Goal: Task Accomplishment & Management: Manage account settings

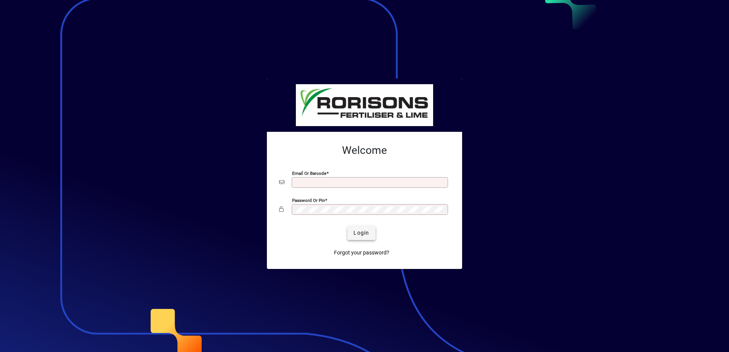
type input "**********"
click at [356, 233] on span "Login" at bounding box center [361, 233] width 16 height 8
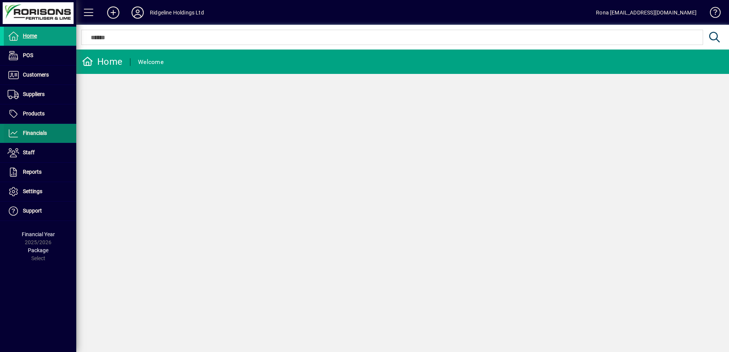
click at [39, 136] on span "Financials" at bounding box center [35, 133] width 24 height 6
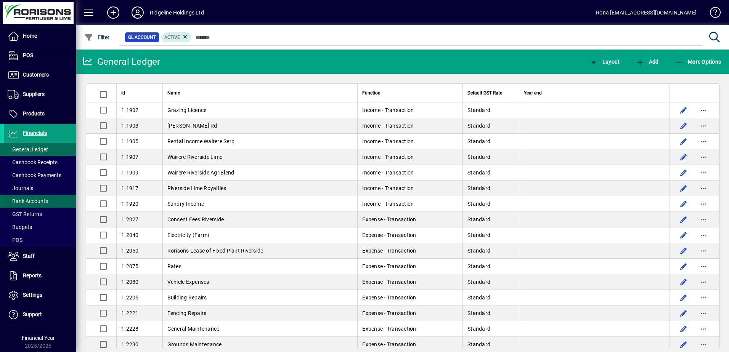
drag, startPoint x: 33, startPoint y: 198, endPoint x: 23, endPoint y: 199, distance: 9.9
click at [23, 199] on span "Bank Accounts" at bounding box center [28, 201] width 40 height 6
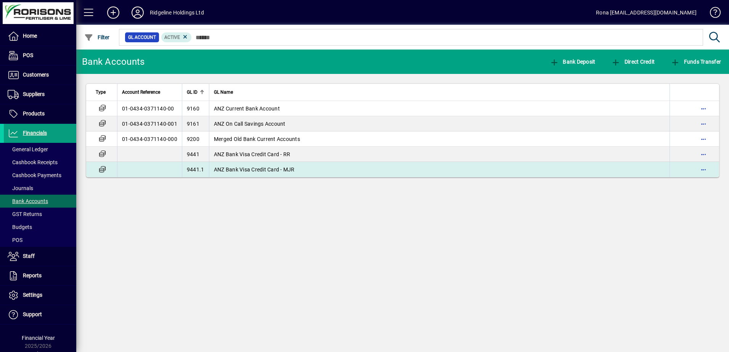
click at [237, 168] on span "ANZ Bank Visa Credit Card - MJR" at bounding box center [254, 170] width 81 height 6
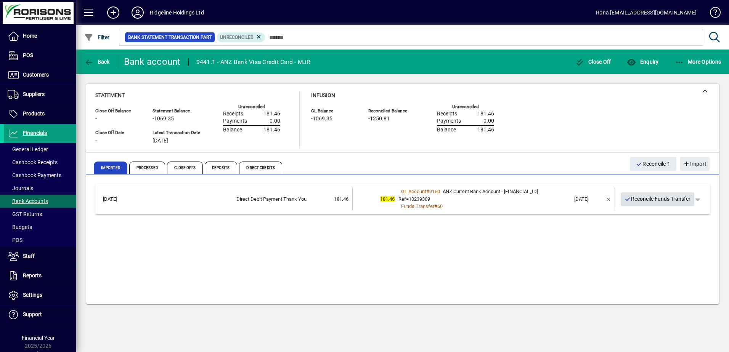
click at [654, 199] on span "Reconcile Funds Transfer" at bounding box center [657, 199] width 66 height 13
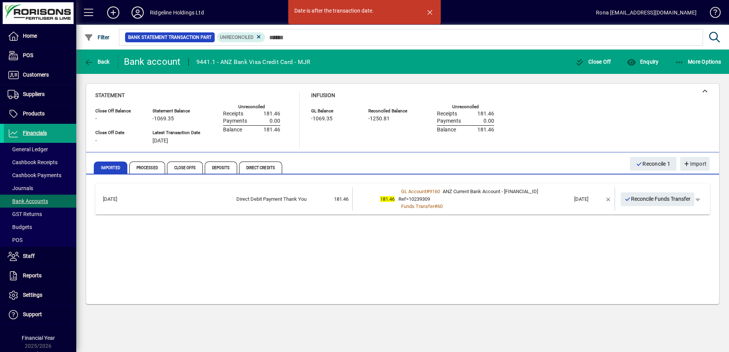
click at [651, 181] on div "15/08/2025 Direct Debit Payment Thank You 181.46 181.46 GL Account # 9160 ANZ C…" at bounding box center [402, 240] width 633 height 128
click at [110, 170] on span "Imported" at bounding box center [111, 168] width 34 height 12
click at [111, 167] on span "Imported" at bounding box center [111, 168] width 34 height 12
click at [106, 168] on span "Imported" at bounding box center [111, 168] width 34 height 12
click at [688, 60] on span "More Options" at bounding box center [698, 62] width 46 height 6
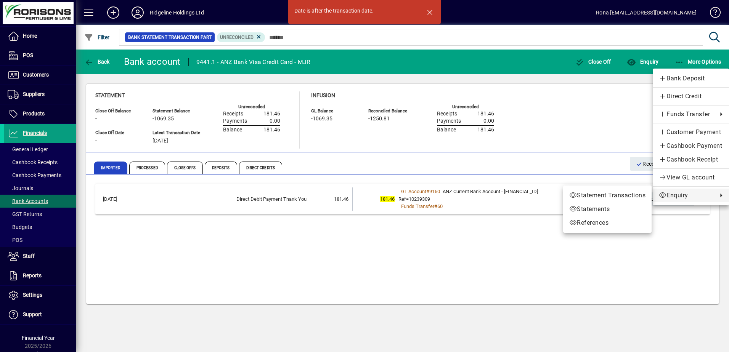
click at [430, 277] on div at bounding box center [364, 176] width 729 height 352
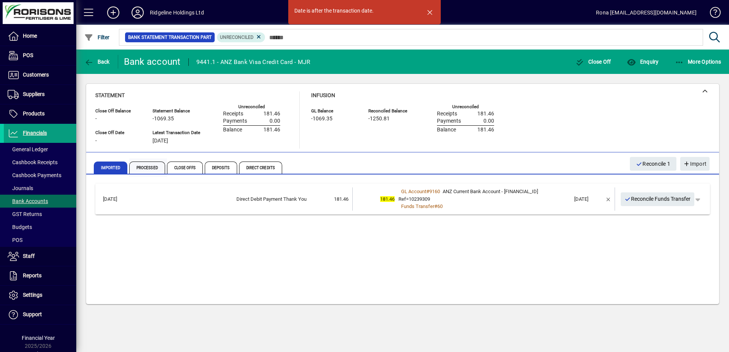
click at [148, 167] on span "Processed" at bounding box center [147, 168] width 36 height 12
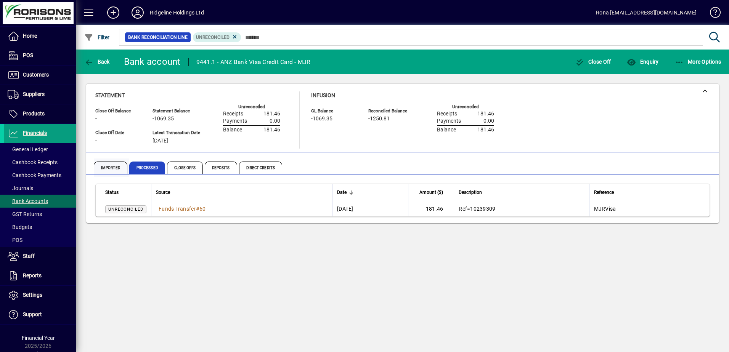
click at [108, 167] on span "Imported" at bounding box center [111, 168] width 34 height 12
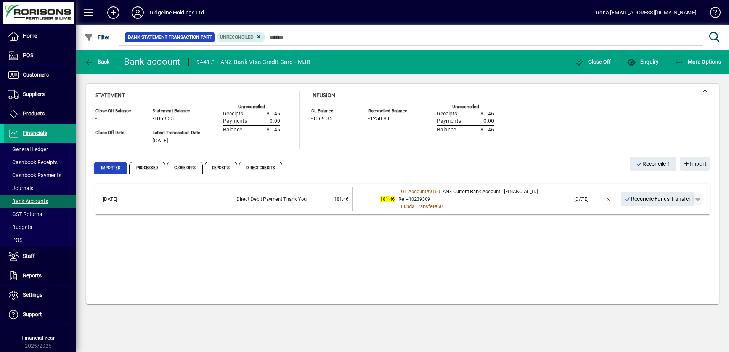
click at [702, 200] on span "button" at bounding box center [697, 199] width 18 height 18
click at [689, 163] on div at bounding box center [364, 176] width 729 height 352
click at [703, 61] on span "More Options" at bounding box center [698, 62] width 46 height 6
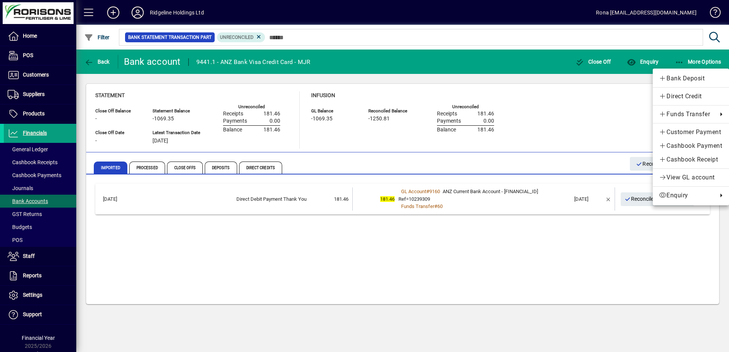
click at [634, 61] on div at bounding box center [364, 176] width 729 height 352
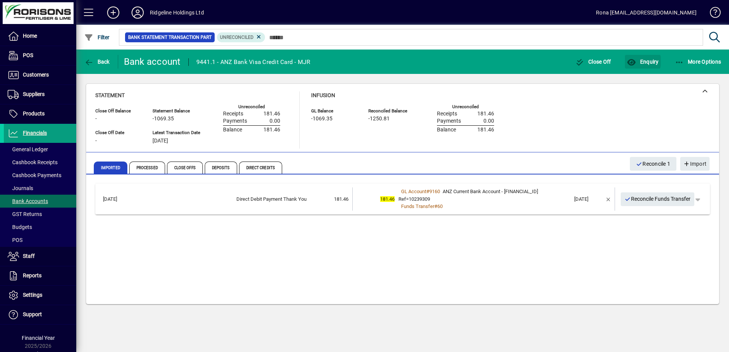
click at [634, 61] on icon "button" at bounding box center [632, 63] width 10 height 8
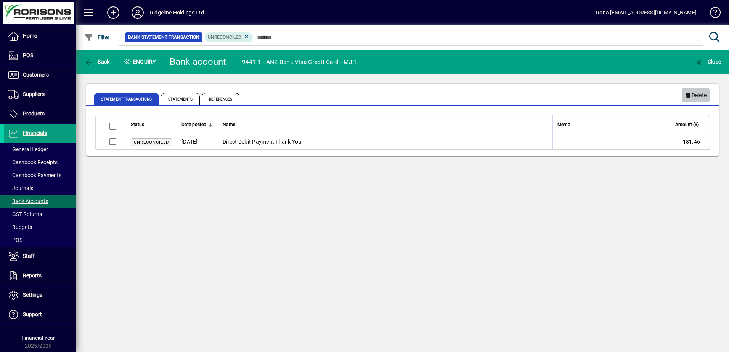
click at [690, 98] on icon "button" at bounding box center [687, 95] width 7 height 5
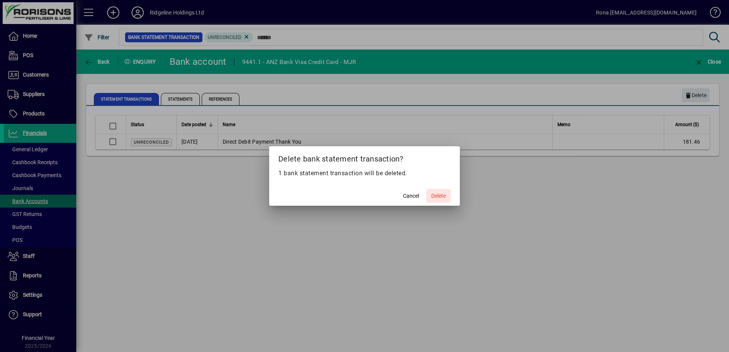
click at [441, 195] on span "Delete" at bounding box center [438, 196] width 14 height 8
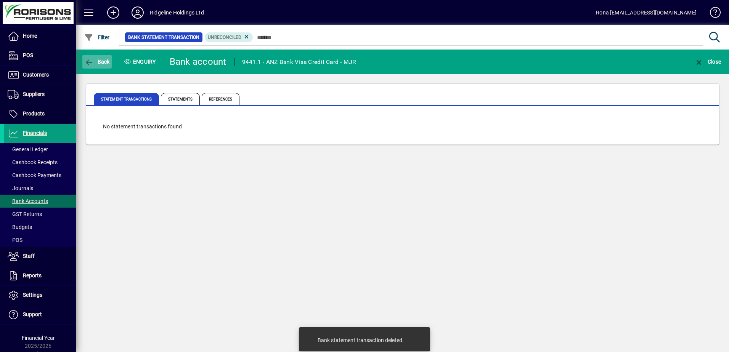
click at [103, 63] on span "Back" at bounding box center [97, 62] width 26 height 6
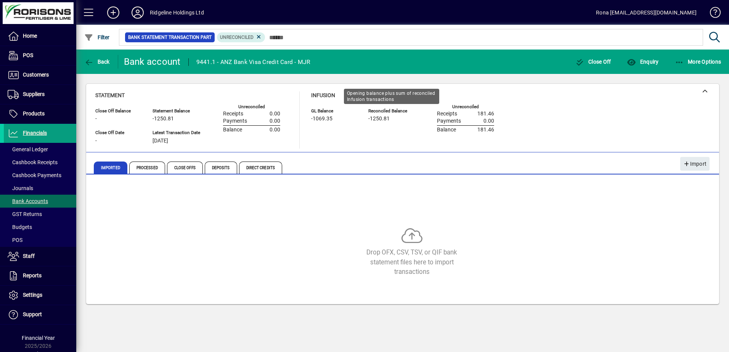
click at [385, 119] on span "-1250.81" at bounding box center [378, 119] width 21 height 6
click at [446, 125] on div "Balance 181.46" at bounding box center [465, 129] width 57 height 8
click at [146, 172] on span "Processed" at bounding box center [147, 168] width 36 height 12
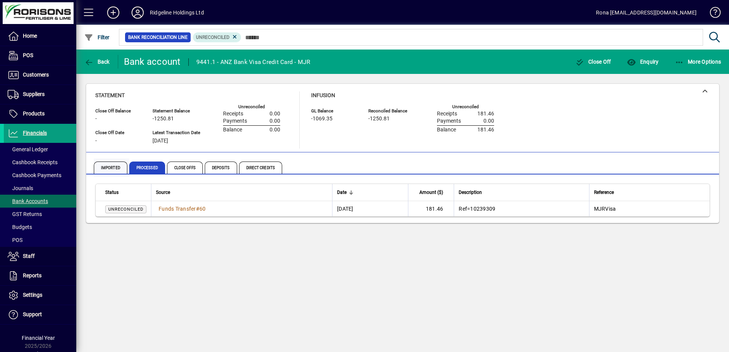
click at [110, 168] on span "Imported" at bounding box center [111, 168] width 34 height 12
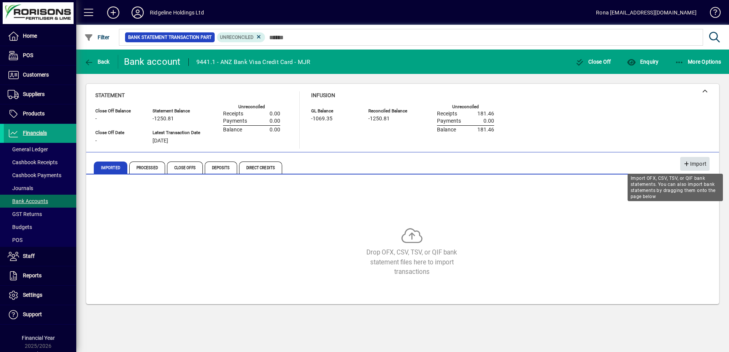
click at [688, 160] on span "Import" at bounding box center [694, 164] width 23 height 13
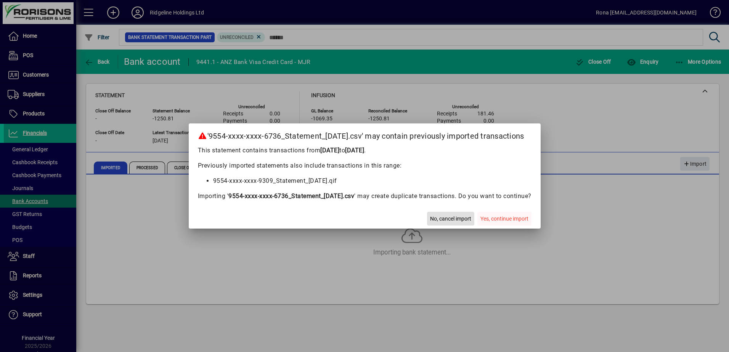
click at [502, 218] on span "Yes, continue import" at bounding box center [504, 219] width 48 height 8
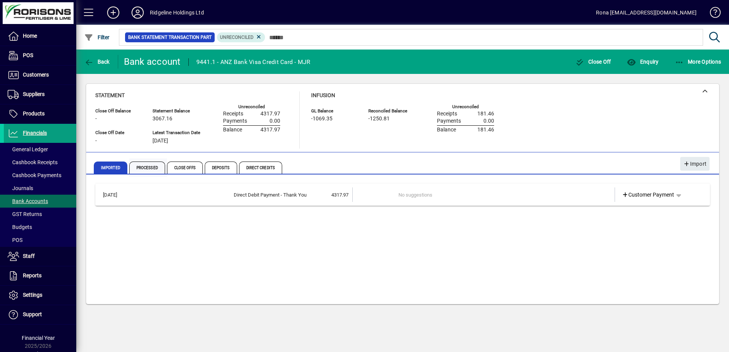
click at [144, 168] on span "Processed" at bounding box center [147, 168] width 36 height 12
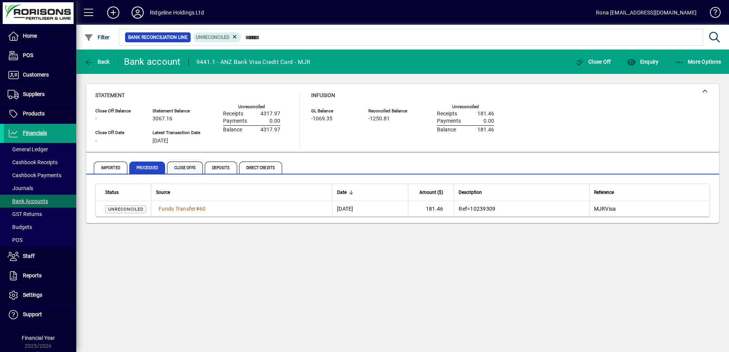
click at [179, 171] on span "Close Offs" at bounding box center [185, 168] width 36 height 12
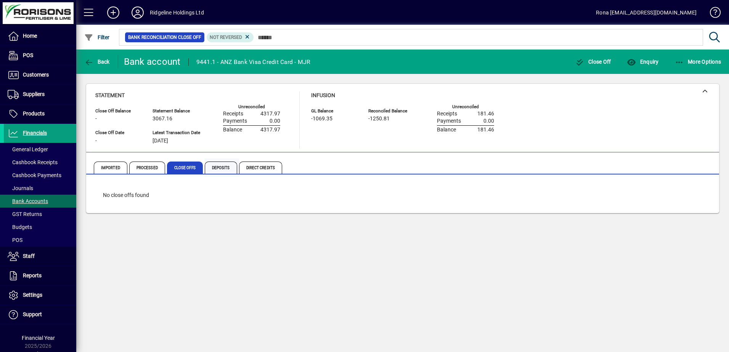
click at [232, 169] on span "Deposits" at bounding box center [221, 168] width 32 height 12
click at [248, 168] on span "Direct Credits" at bounding box center [260, 168] width 43 height 12
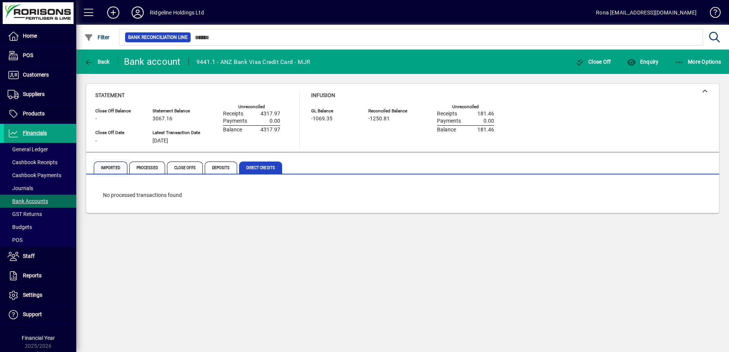
click at [106, 168] on span "Imported" at bounding box center [111, 168] width 34 height 12
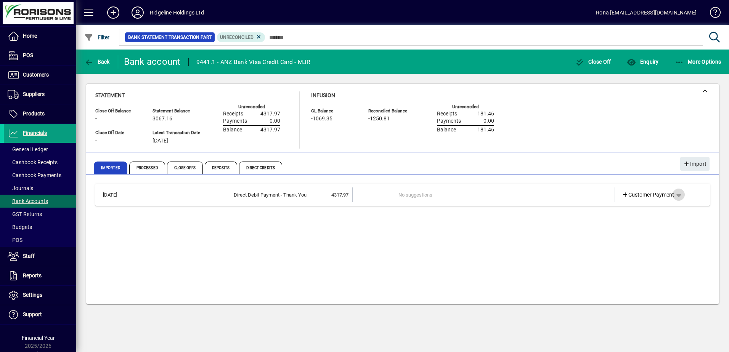
click at [682, 192] on span "button" at bounding box center [678, 195] width 18 height 18
click at [563, 194] on div at bounding box center [364, 176] width 729 height 352
click at [108, 166] on span "Imported" at bounding box center [111, 168] width 34 height 12
click at [140, 165] on span "Processed" at bounding box center [147, 168] width 36 height 12
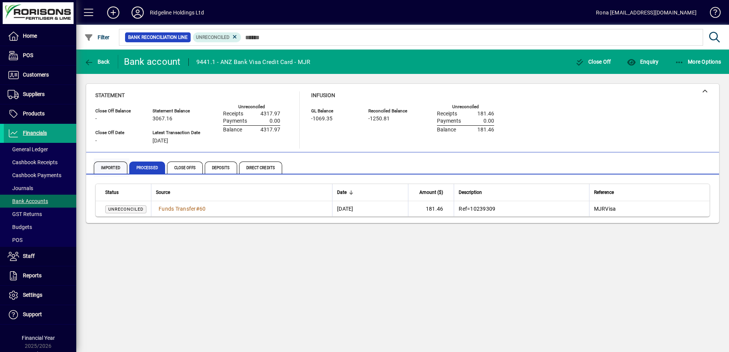
click at [112, 168] on span "Imported" at bounding box center [111, 168] width 34 height 12
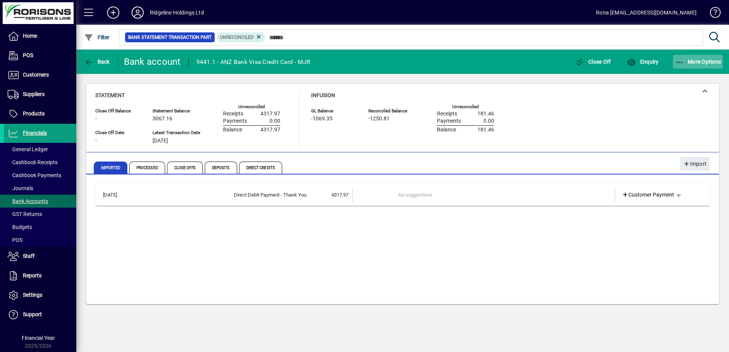
click at [705, 59] on span "More Options" at bounding box center [698, 62] width 46 height 6
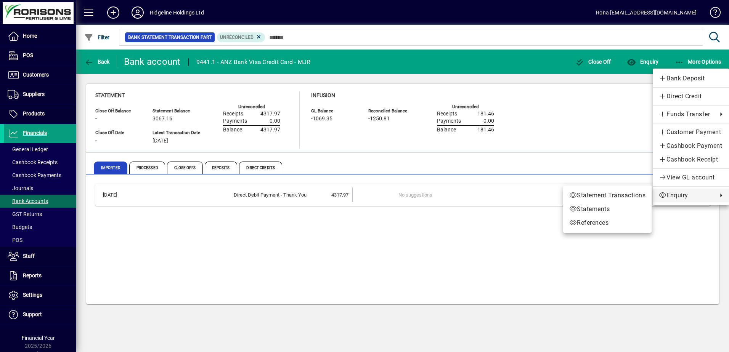
click at [486, 189] on div at bounding box center [364, 176] width 729 height 352
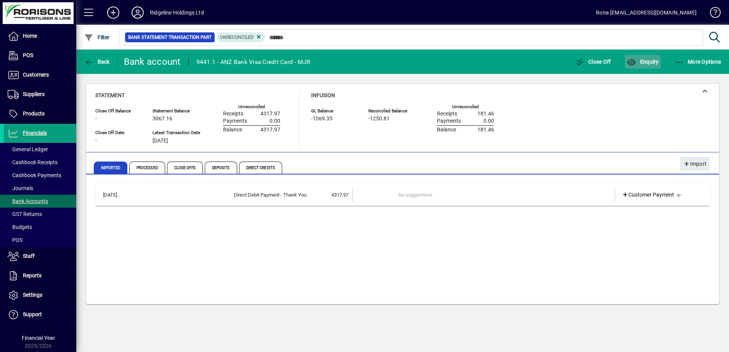
click at [633, 63] on icon "button" at bounding box center [632, 63] width 10 height 8
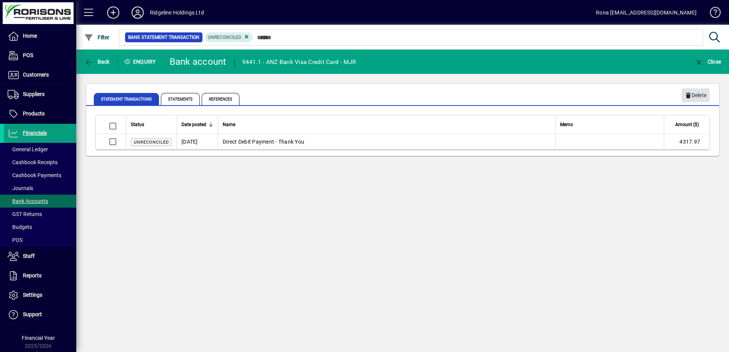
click at [692, 95] on span "Delete" at bounding box center [695, 95] width 22 height 13
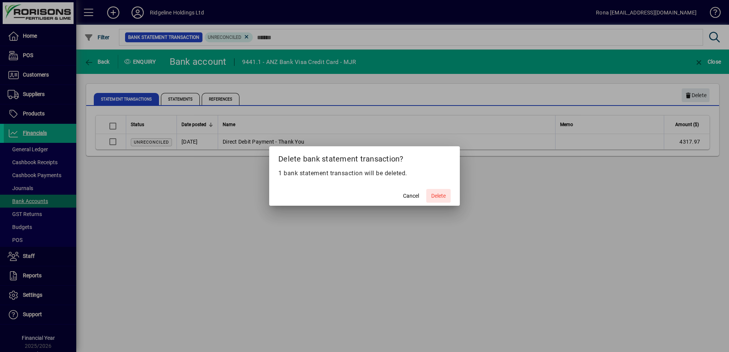
click at [431, 197] on span "Delete" at bounding box center [438, 196] width 14 height 8
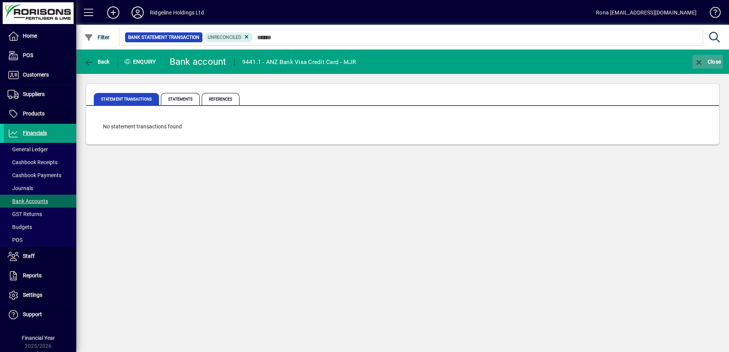
click at [699, 60] on icon "button" at bounding box center [699, 63] width 10 height 8
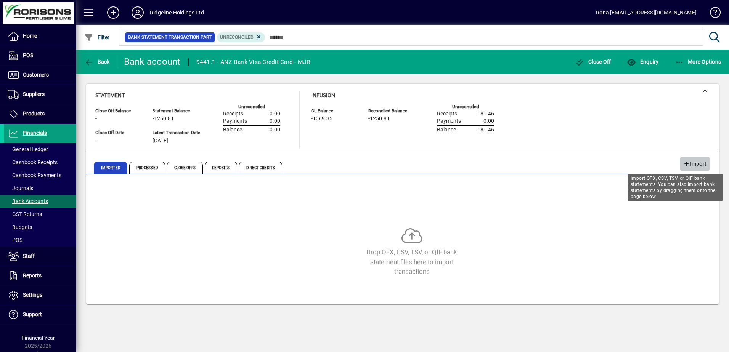
click at [703, 165] on span "Import" at bounding box center [694, 164] width 23 height 13
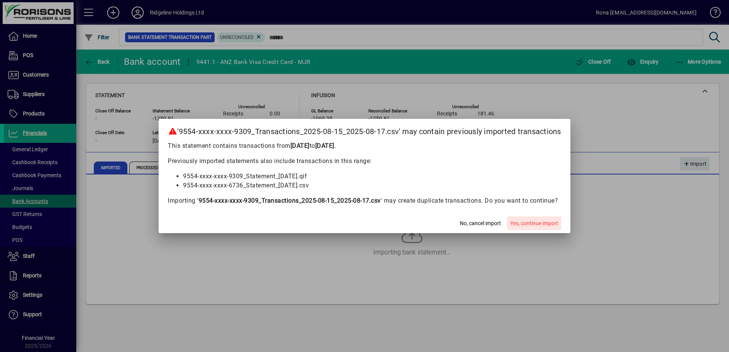
click at [547, 220] on span "Yes, continue import" at bounding box center [534, 224] width 48 height 8
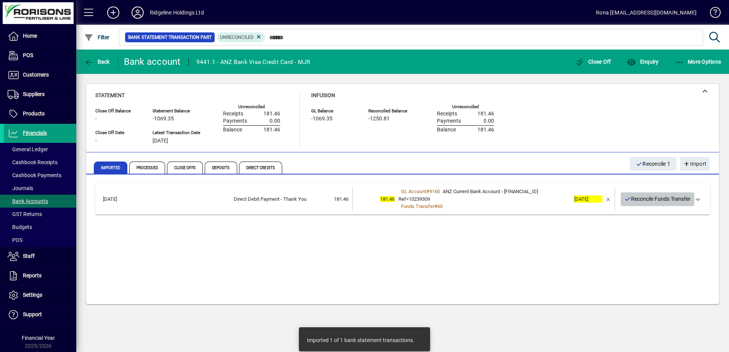
click at [643, 196] on span "Reconcile Funds Transfer" at bounding box center [657, 199] width 66 height 13
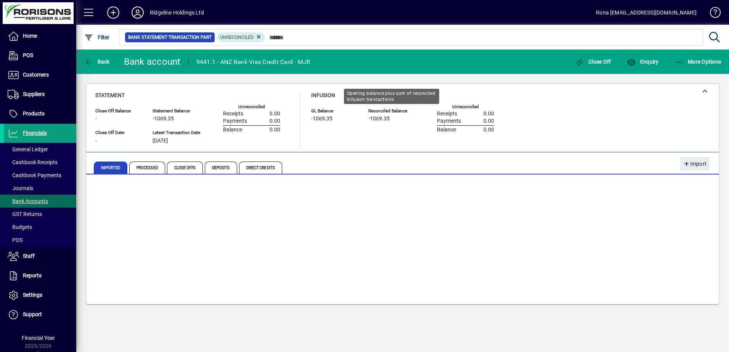
click at [390, 121] on div "-1069.35" at bounding box center [391, 119] width 46 height 8
click at [182, 142] on div "23/08/2025" at bounding box center [176, 141] width 48 height 8
drag, startPoint x: 35, startPoint y: 199, endPoint x: 53, endPoint y: 192, distance: 19.4
click at [35, 199] on span "Bank Accounts" at bounding box center [28, 201] width 40 height 6
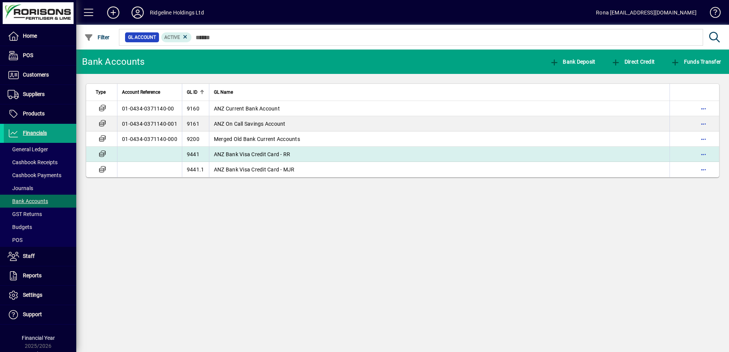
click at [237, 155] on span "ANZ Bank Visa Credit Card - RR" at bounding box center [252, 154] width 77 height 6
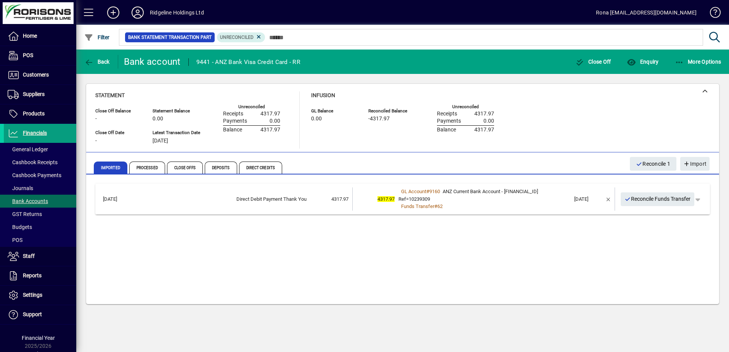
click at [245, 194] on td "Direct Debit Payment Thank You" at bounding box center [221, 199] width 172 height 23
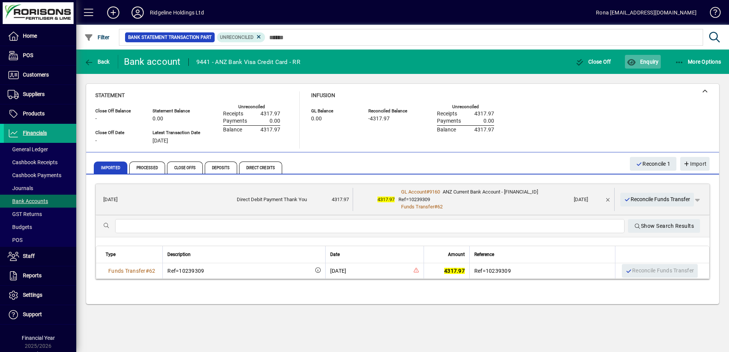
click at [642, 62] on span "Enquiry" at bounding box center [643, 62] width 32 height 6
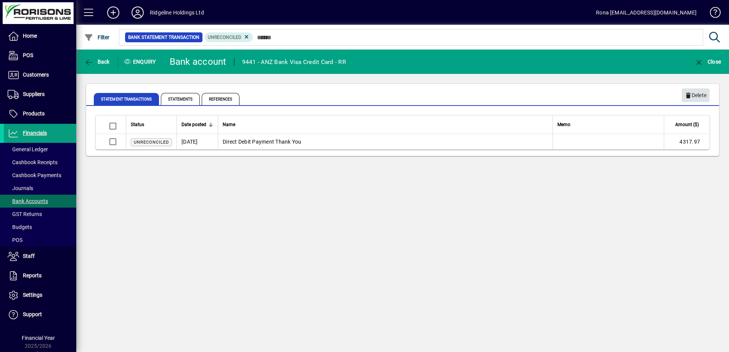
click at [697, 95] on span "Delete" at bounding box center [695, 95] width 22 height 13
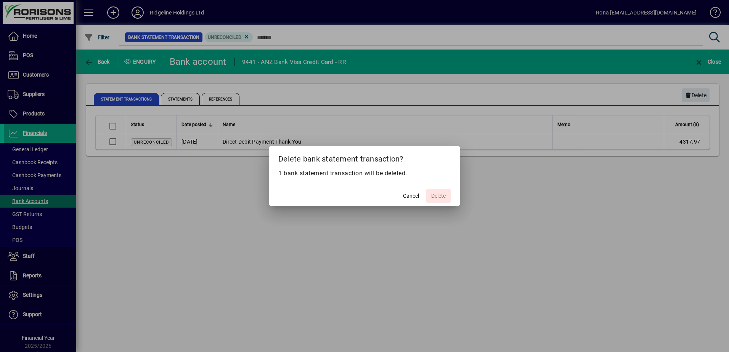
click at [434, 197] on span "Delete" at bounding box center [438, 196] width 14 height 8
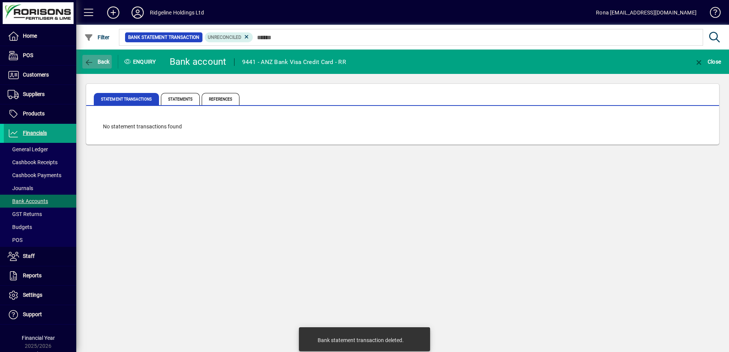
click at [95, 62] on span "Back" at bounding box center [97, 62] width 26 height 6
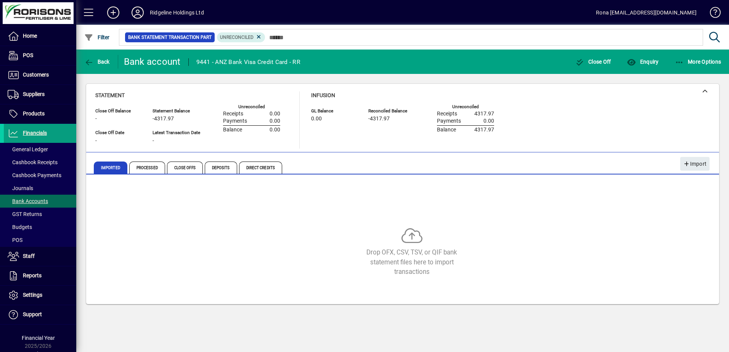
click at [410, 244] on icon at bounding box center [411, 238] width 21 height 21
click at [410, 241] on icon at bounding box center [411, 238] width 21 height 21
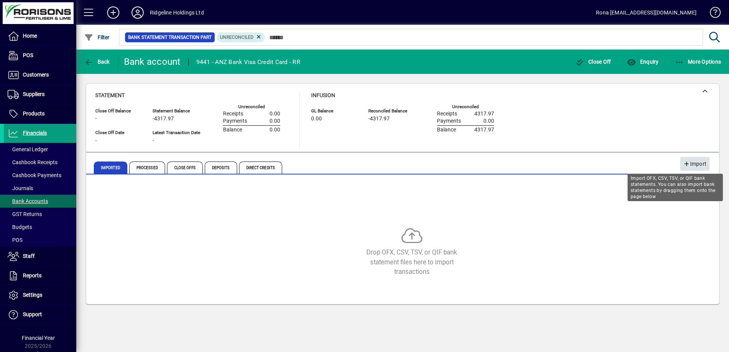
click at [701, 164] on span "Import" at bounding box center [694, 164] width 23 height 13
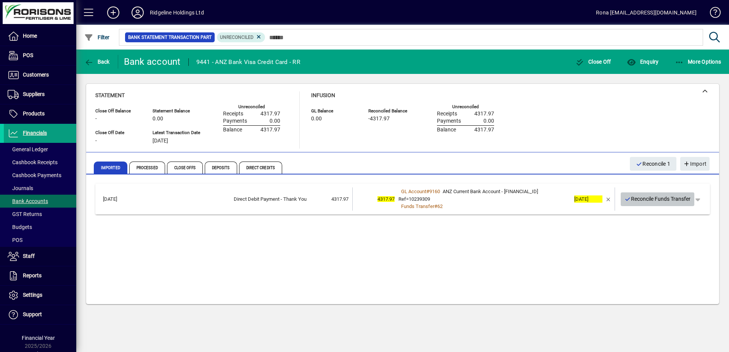
click at [643, 201] on span "Reconcile Funds Transfer" at bounding box center [657, 199] width 66 height 13
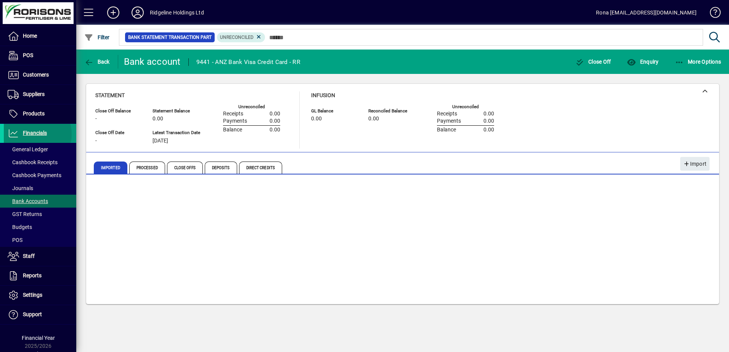
click at [29, 134] on span "Financials" at bounding box center [35, 133] width 24 height 6
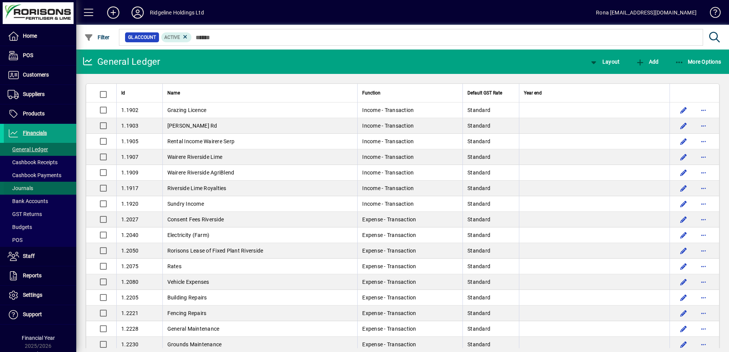
drag, startPoint x: 25, startPoint y: 200, endPoint x: 41, endPoint y: 191, distance: 17.9
click at [25, 200] on span "Bank Accounts" at bounding box center [28, 201] width 40 height 6
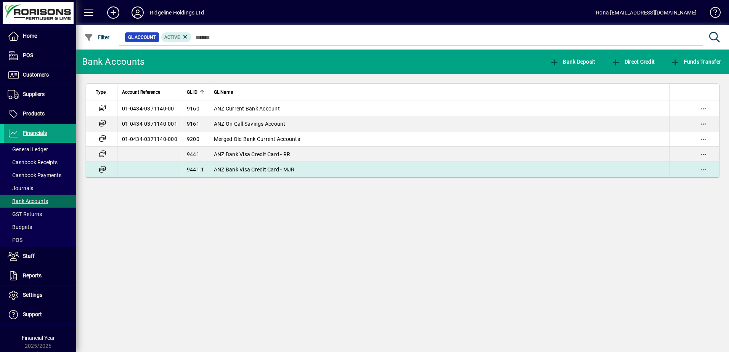
click at [279, 172] on span "ANZ Bank Visa Credit Card - MJR" at bounding box center [254, 170] width 81 height 6
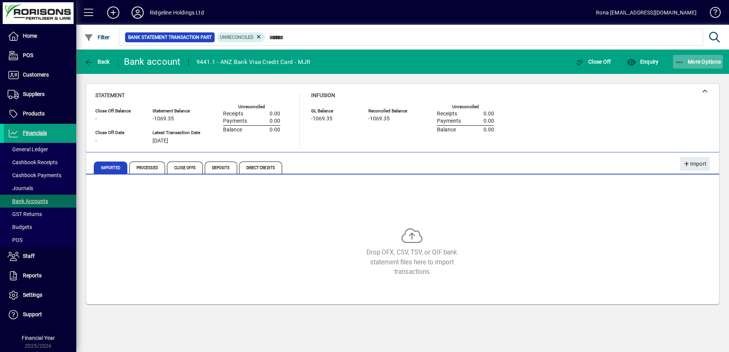
click at [685, 59] on span "More Options" at bounding box center [698, 62] width 46 height 6
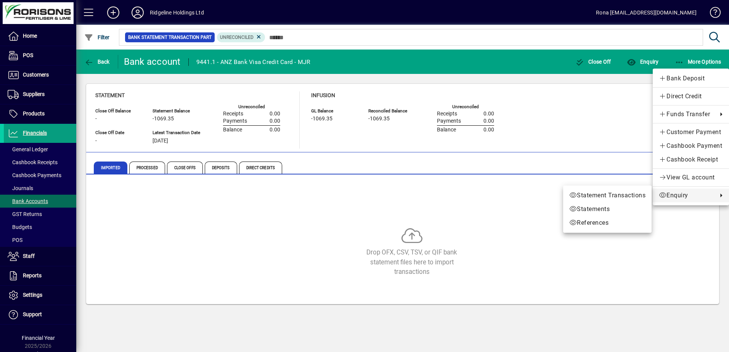
click at [538, 88] on div at bounding box center [364, 176] width 729 height 352
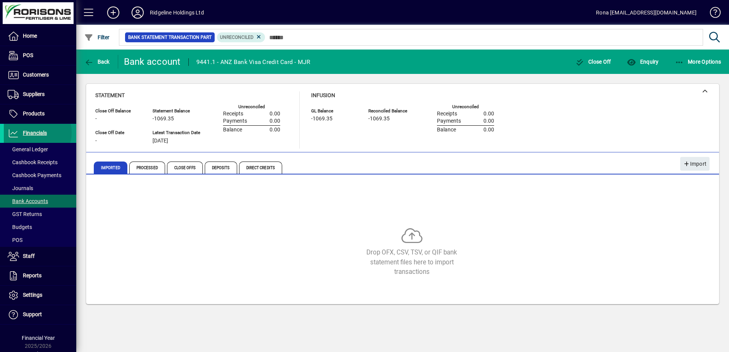
click at [29, 133] on span "Financials" at bounding box center [35, 133] width 24 height 6
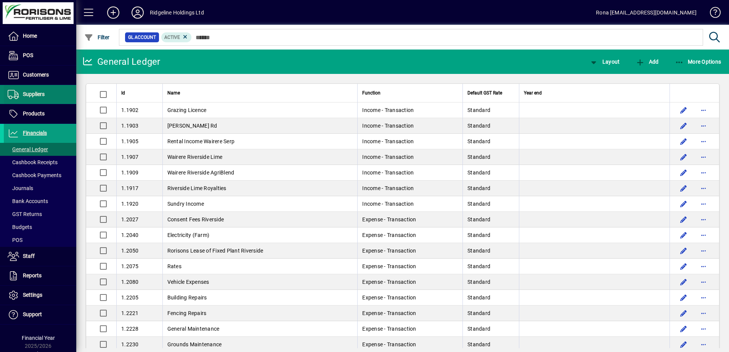
click at [29, 93] on span "Suppliers" at bounding box center [34, 94] width 22 height 6
